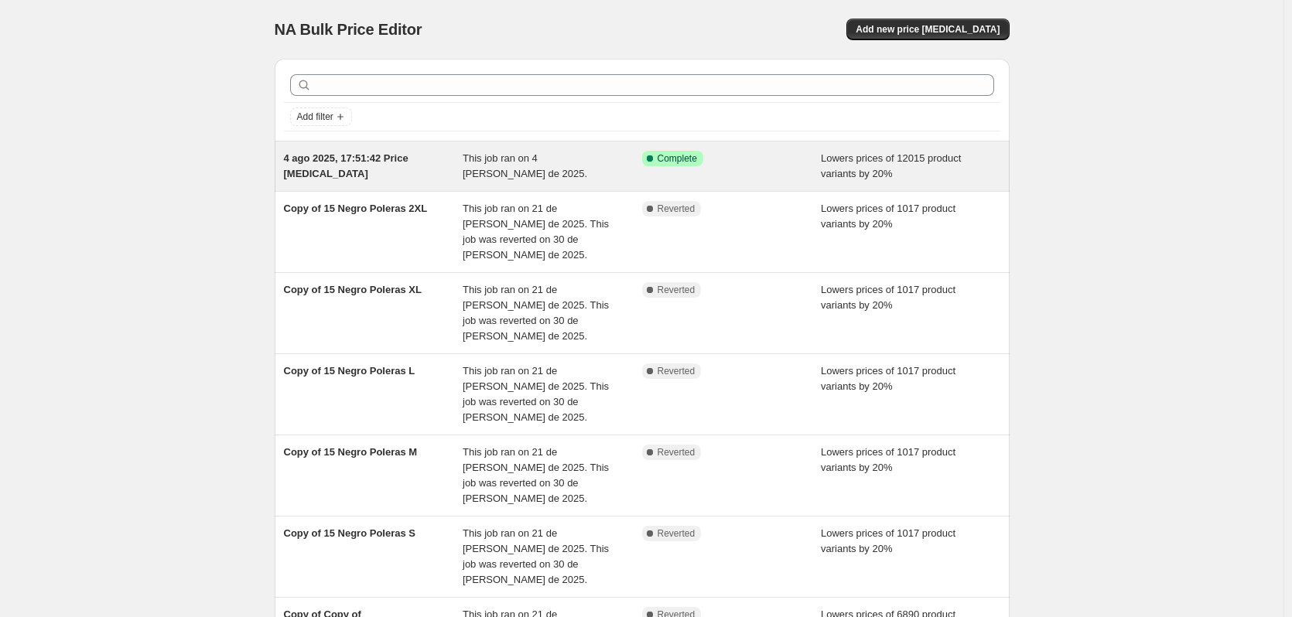
click at [492, 178] on div "This job ran on 4 [PERSON_NAME] de 2025." at bounding box center [552, 166] width 179 height 31
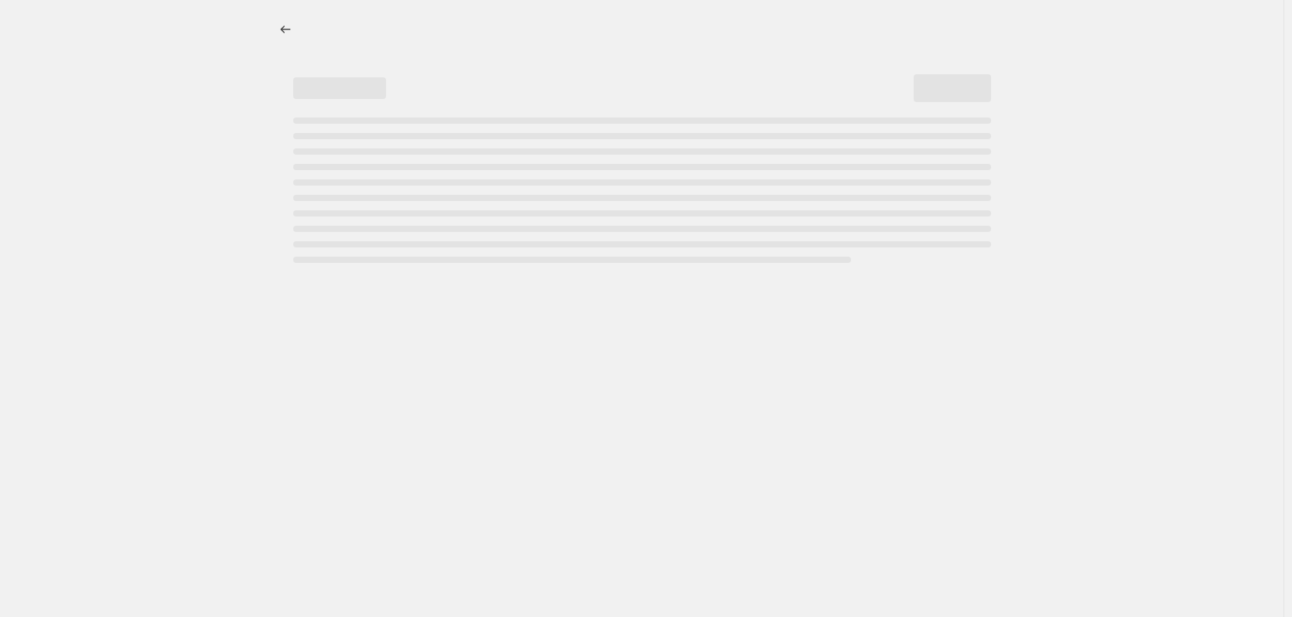
select select "percentage"
select select "product_type"
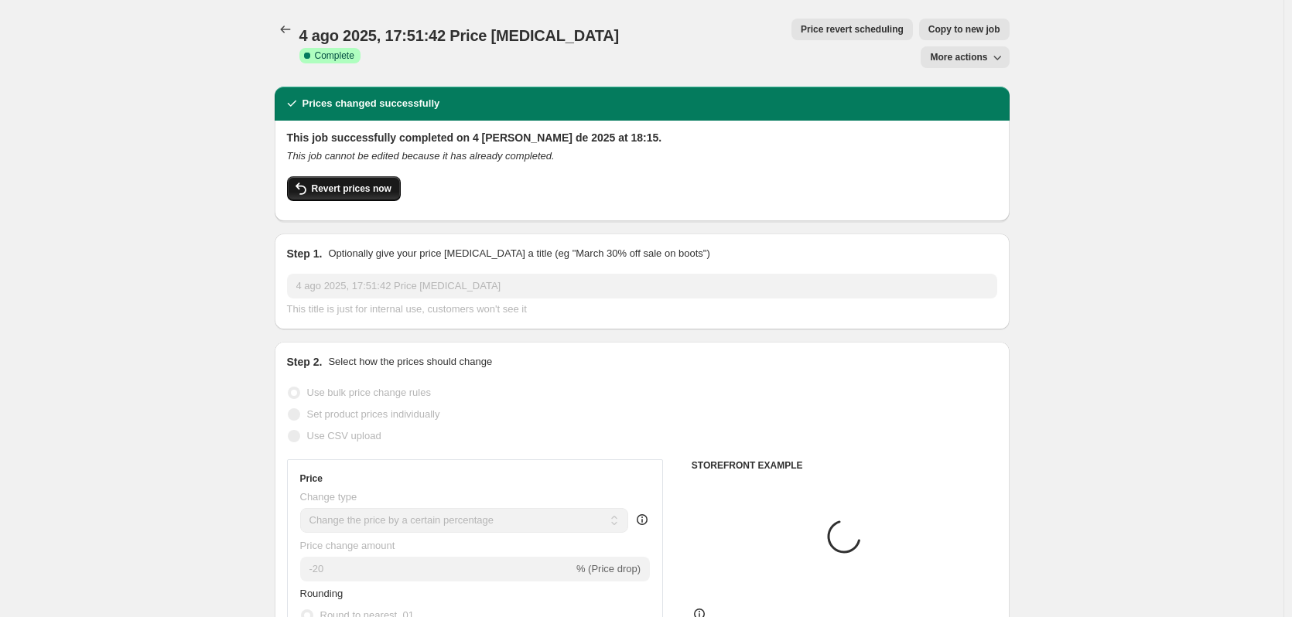
click at [384, 176] on button "Revert prices now" at bounding box center [344, 188] width 114 height 25
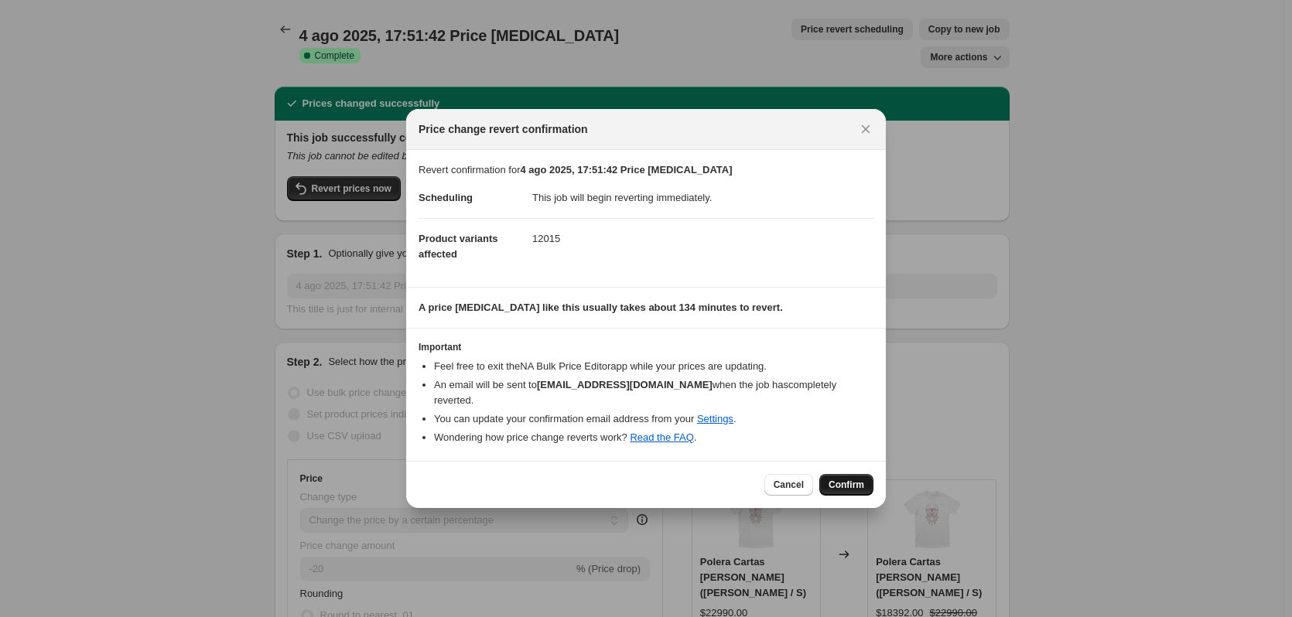
click at [852, 479] on span "Confirm" at bounding box center [846, 485] width 36 height 12
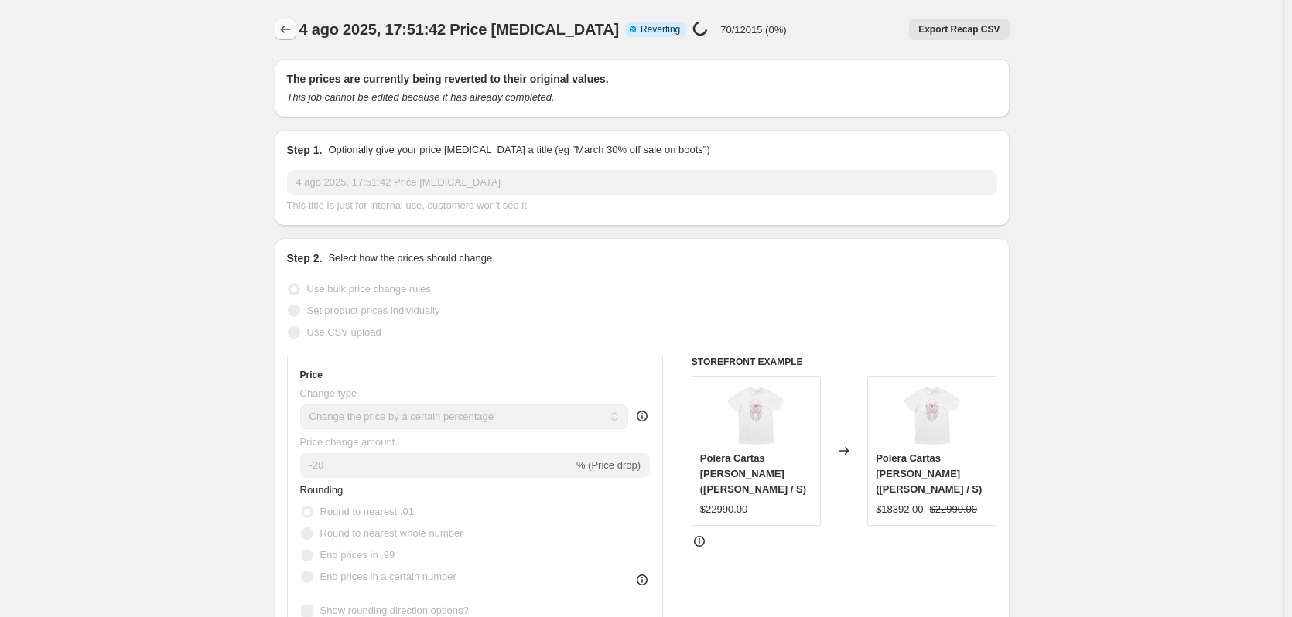
click at [289, 24] on icon "Price change jobs" at bounding box center [285, 29] width 15 height 15
